Goal: Transaction & Acquisition: Purchase product/service

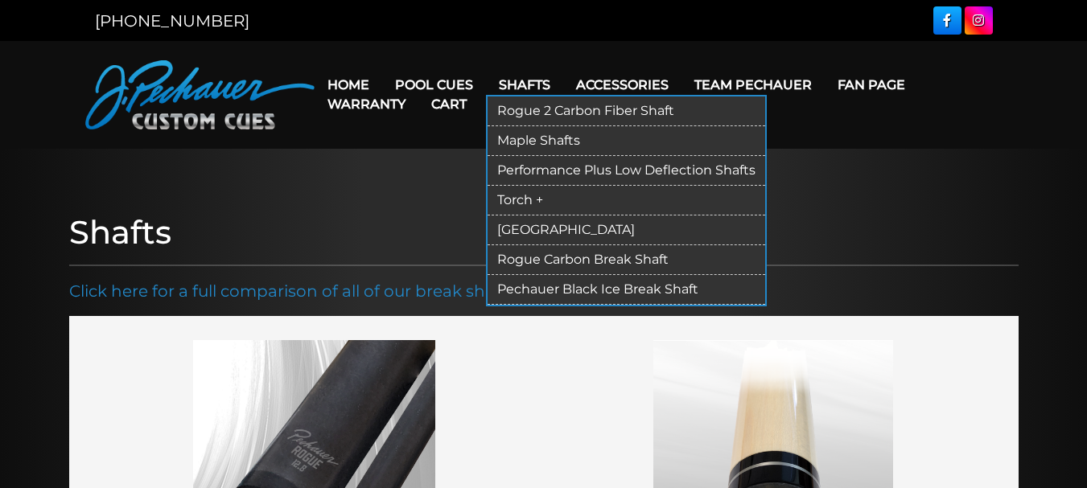
click at [521, 195] on link "Torch +" at bounding box center [625, 201] width 277 height 30
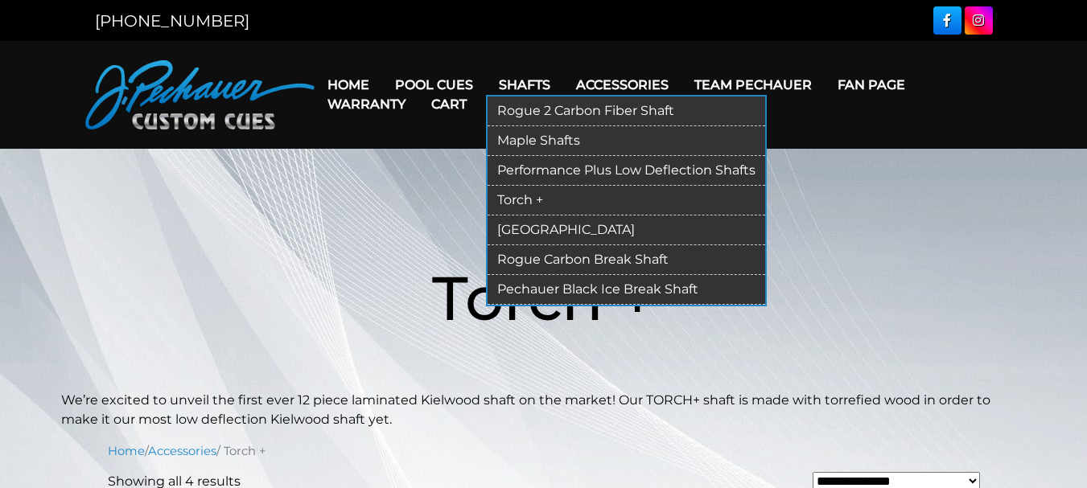
click at [532, 106] on link "Rogue 2 Carbon Fiber Shaft" at bounding box center [625, 112] width 277 height 30
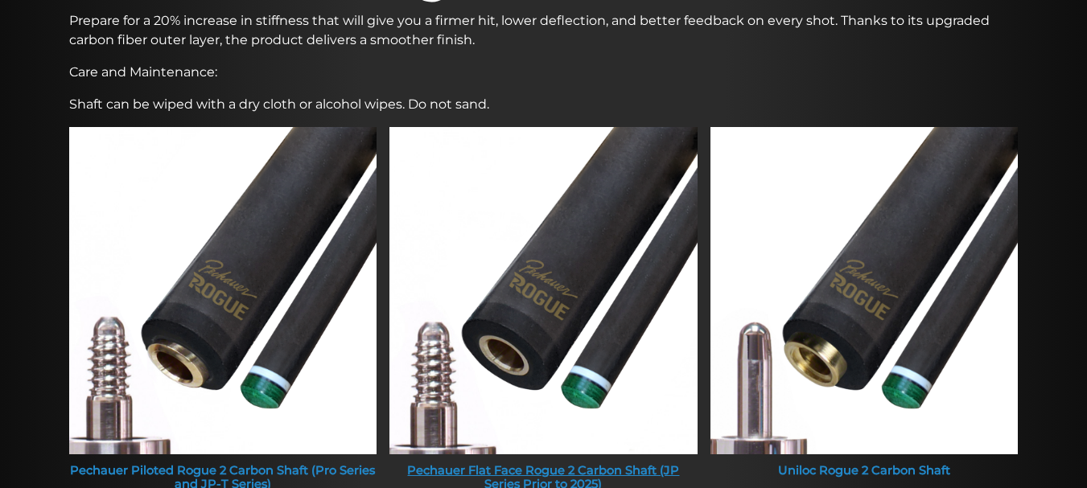
scroll to position [561, 0]
